Goal: Task Accomplishment & Management: Use online tool/utility

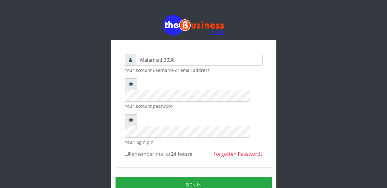
type input "Malamsidi3030"
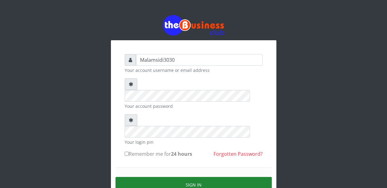
click at [182, 177] on button "Sign in" at bounding box center [194, 185] width 156 height 16
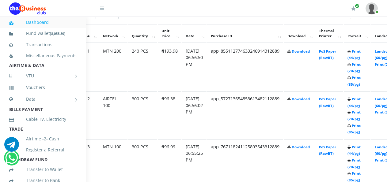
scroll to position [344, 24]
click at [385, 149] on link "Landscape (60/pg)" at bounding box center [383, 150] width 19 height 11
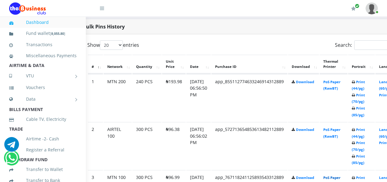
scroll to position [313, 25]
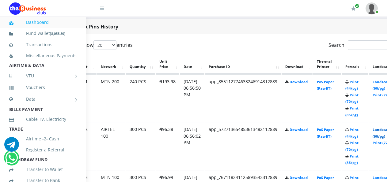
click at [384, 130] on link "Landscape (60/pg)" at bounding box center [382, 133] width 19 height 11
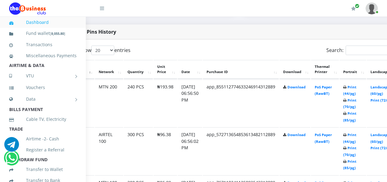
scroll to position [308, 44]
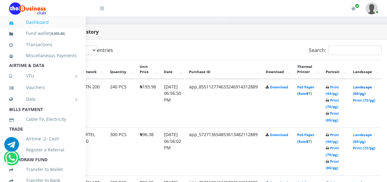
click at [368, 89] on link "Landscape (60/pg)" at bounding box center [362, 90] width 19 height 11
